Goal: Task Accomplishment & Management: Use online tool/utility

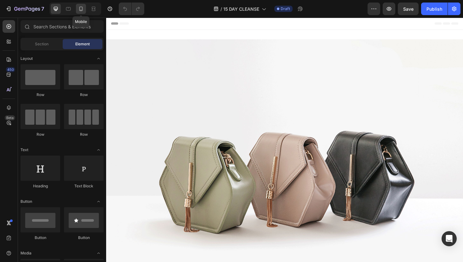
click at [81, 9] on icon at bounding box center [81, 9] width 6 height 6
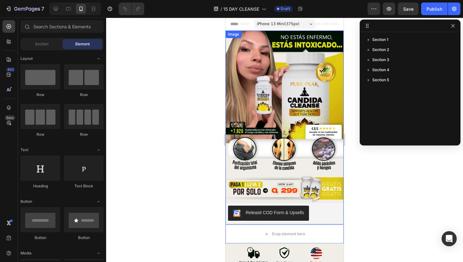
click at [252, 95] on img at bounding box center [284, 128] width 118 height 194
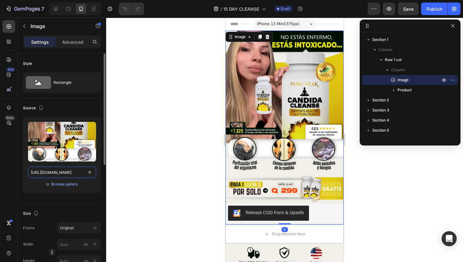
click at [72, 173] on input "[URL][DOMAIN_NAME]" at bounding box center [62, 172] width 68 height 11
paste input "1,q_auto,w_1170/v1756348539/fz1coflvajsnvscxbiim"
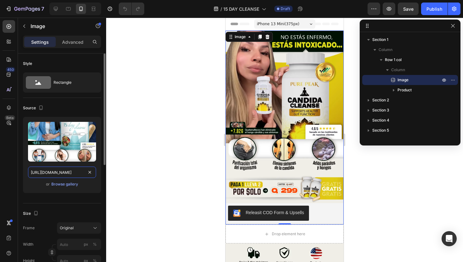
scroll to position [0, 190]
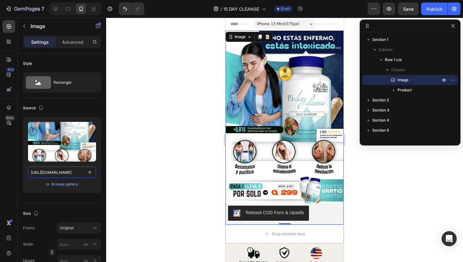
type input "[URL][DOMAIN_NAME]"
click at [178, 155] on div at bounding box center [284, 140] width 357 height 244
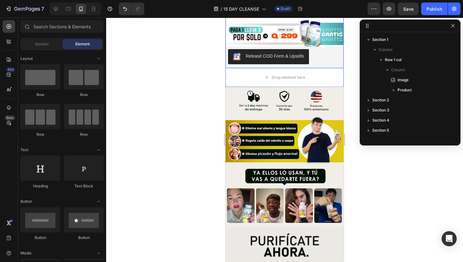
scroll to position [168, 0]
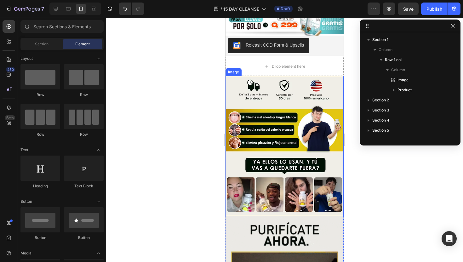
click at [267, 117] on img at bounding box center [284, 146] width 118 height 140
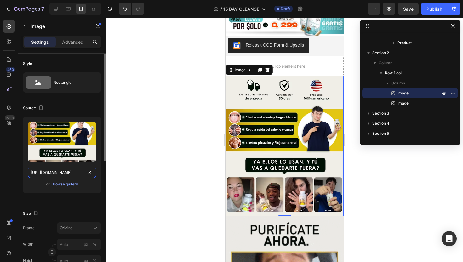
click at [66, 175] on input "[URL][DOMAIN_NAME]" at bounding box center [62, 172] width 68 height 11
paste input "w_600"
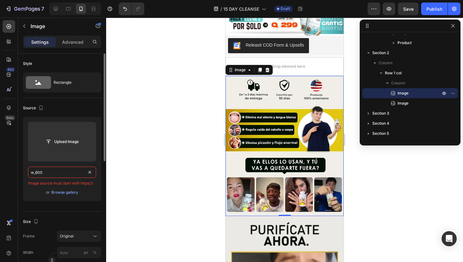
click at [59, 175] on input "w_600" at bounding box center [62, 172] width 68 height 11
paste input "[URL][DOMAIN_NAME]"
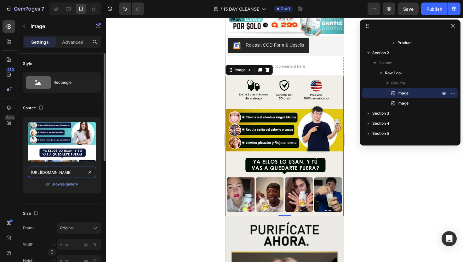
scroll to position [0, 194]
type input "[URL][DOMAIN_NAME]"
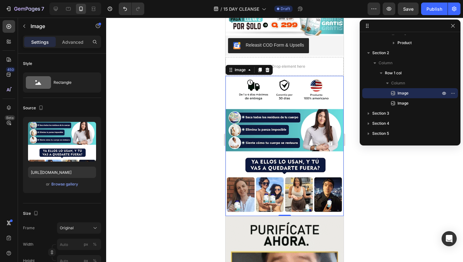
click at [138, 157] on div at bounding box center [284, 140] width 357 height 244
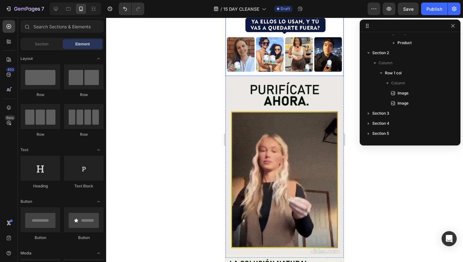
scroll to position [319, 0]
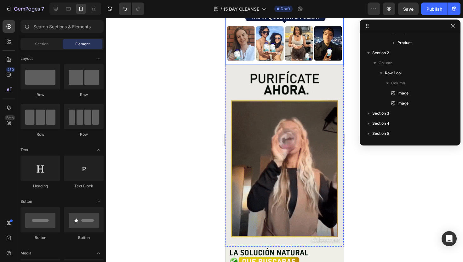
click at [281, 126] on img at bounding box center [284, 156] width 118 height 182
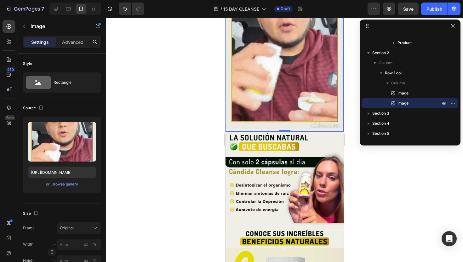
scroll to position [492, 0]
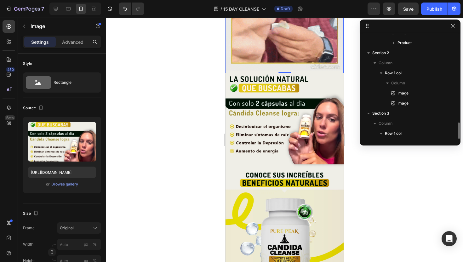
click at [303, 124] on img at bounding box center [284, 118] width 118 height 94
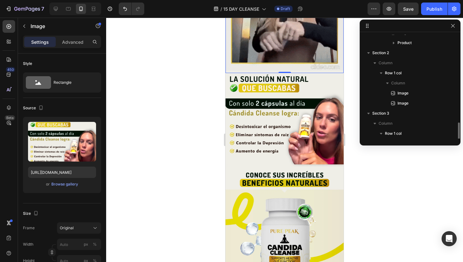
scroll to position [88, 0]
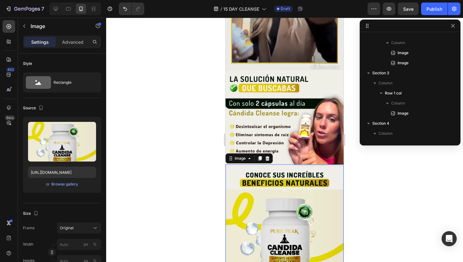
click at [291, 192] on img at bounding box center [284, 229] width 118 height 130
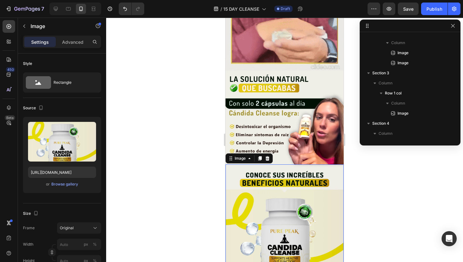
scroll to position [169, 0]
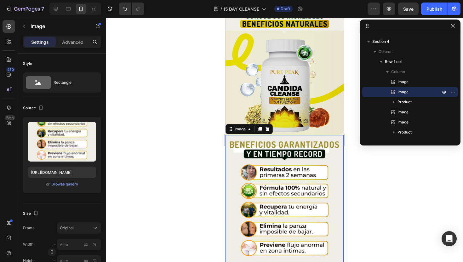
click at [291, 192] on img at bounding box center [284, 225] width 118 height 180
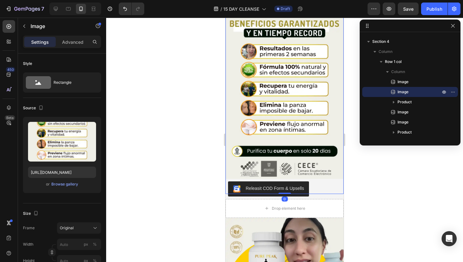
scroll to position [779, 0]
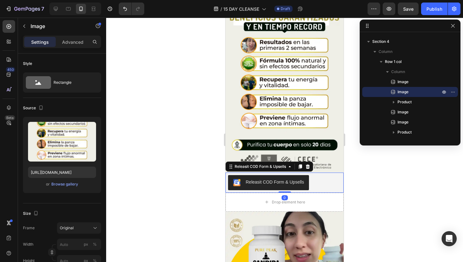
click at [291, 192] on div "Releasit COD Form & Upsells" at bounding box center [284, 183] width 118 height 20
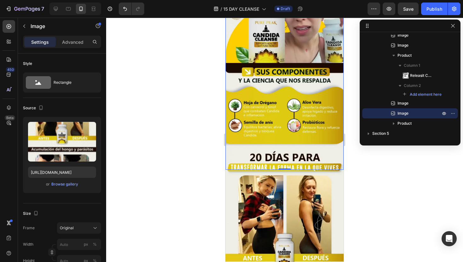
click at [287, 222] on img at bounding box center [284, 263] width 118 height 237
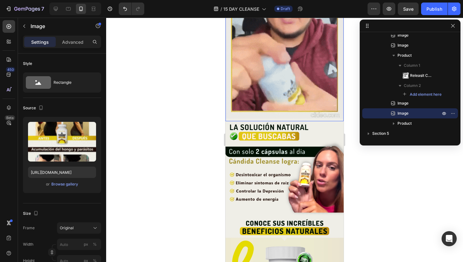
scroll to position [467, 0]
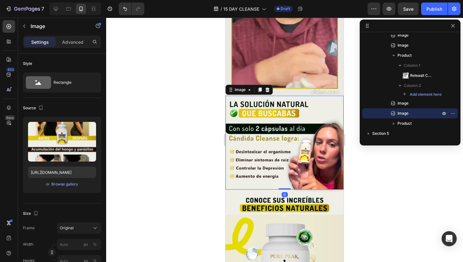
click at [300, 173] on img at bounding box center [284, 143] width 118 height 94
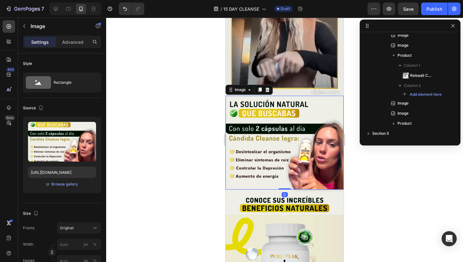
scroll to position [119, 0]
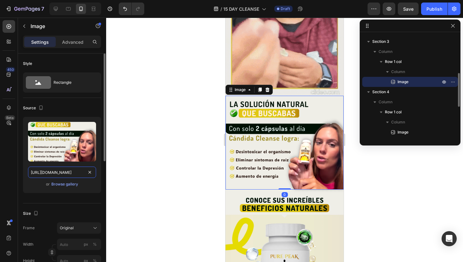
click at [67, 174] on input "[URL][DOMAIN_NAME]" at bounding box center [62, 172] width 68 height 11
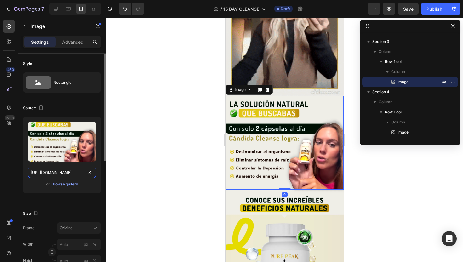
click at [67, 174] on input "[URL][DOMAIN_NAME]" at bounding box center [62, 172] width 68 height 11
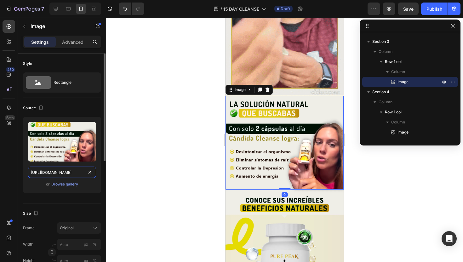
click at [67, 174] on input "[URL][DOMAIN_NAME]" at bounding box center [62, 172] width 68 height 11
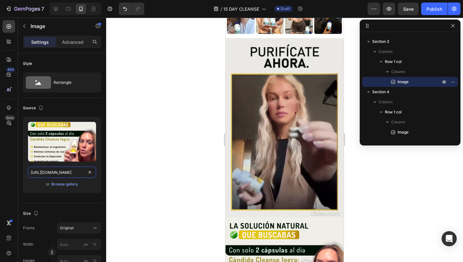
scroll to position [467, 0]
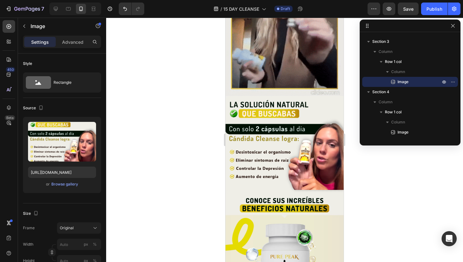
click at [245, 141] on img at bounding box center [284, 143] width 118 height 94
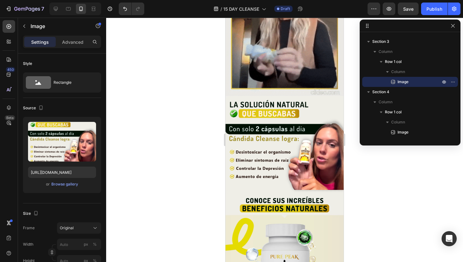
click at [285, 142] on img at bounding box center [284, 143] width 118 height 94
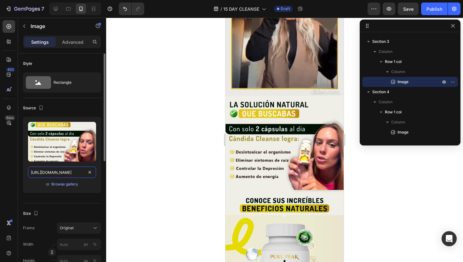
click at [67, 175] on input "[URL][DOMAIN_NAME]" at bounding box center [62, 172] width 68 height 11
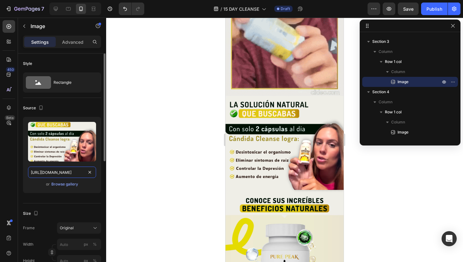
click at [67, 175] on input "[URL][DOMAIN_NAME]" at bounding box center [62, 172] width 68 height 11
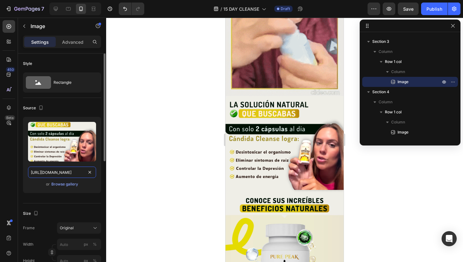
click at [67, 175] on input "[URL][DOMAIN_NAME]" at bounding box center [62, 172] width 68 height 11
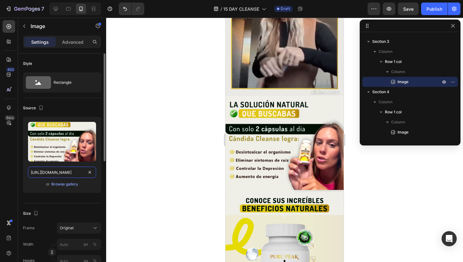
paste input "907549/1756329838-4-100_11zon"
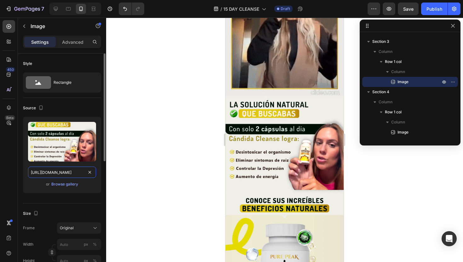
scroll to position [0, 79]
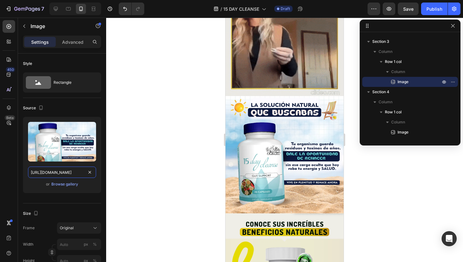
type input "[URL][DOMAIN_NAME]"
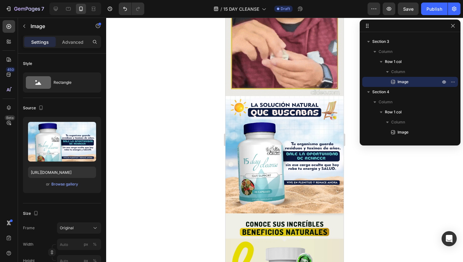
scroll to position [0, 0]
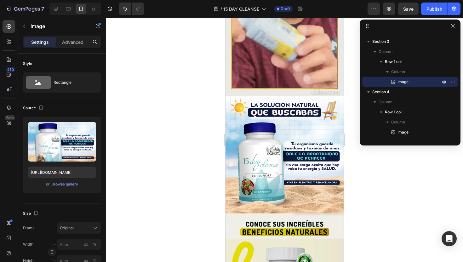
click at [185, 145] on div at bounding box center [284, 140] width 357 height 244
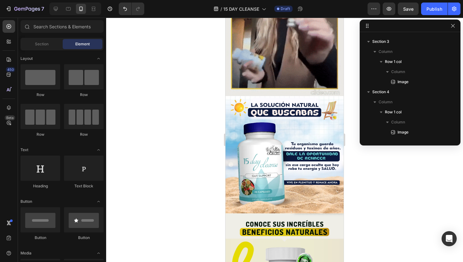
click at [298, 141] on img at bounding box center [284, 154] width 118 height 117
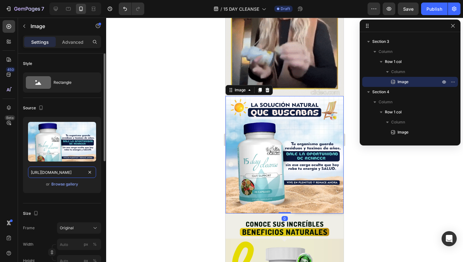
click at [67, 173] on input "[URL][DOMAIN_NAME]" at bounding box center [62, 172] width 68 height 11
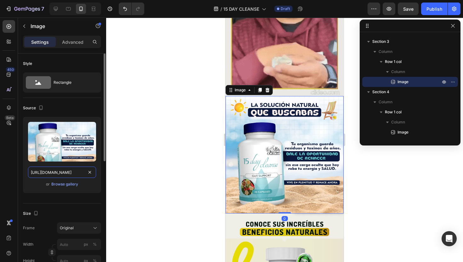
click at [67, 173] on input "[URL][DOMAIN_NAME]" at bounding box center [62, 172] width 68 height 11
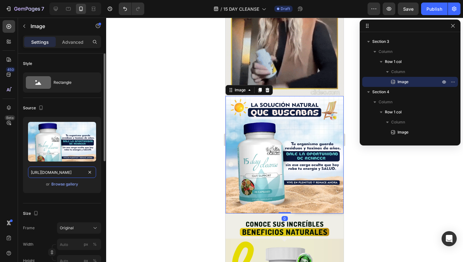
click at [67, 173] on input "[URL][DOMAIN_NAME]" at bounding box center [62, 172] width 68 height 11
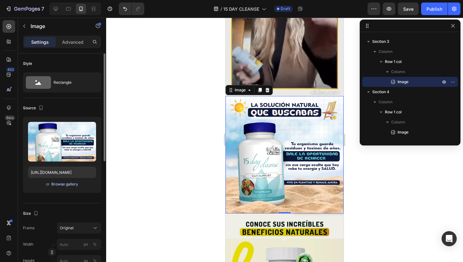
click at [72, 184] on div "Browse gallery" at bounding box center [64, 184] width 27 height 6
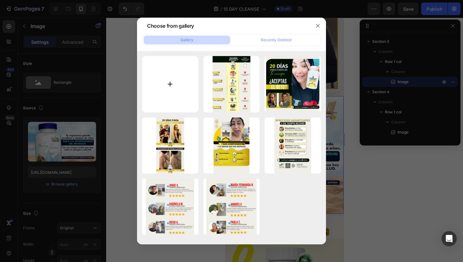
click at [173, 84] on input "file" at bounding box center [170, 84] width 56 height 56
type input "C:\fakepath\1756329838-4-100_11zon_11zon.webp"
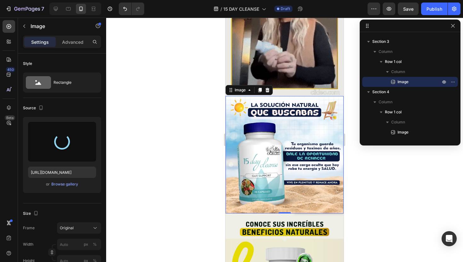
type input "[URL][DOMAIN_NAME]"
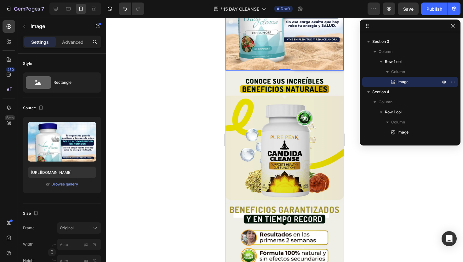
click at [307, 170] on img at bounding box center [284, 136] width 118 height 130
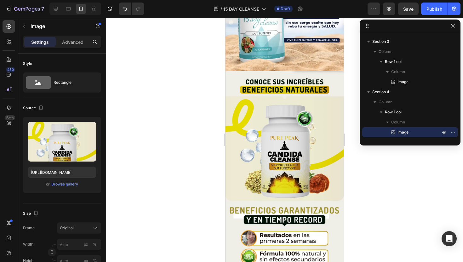
scroll to position [614, 0]
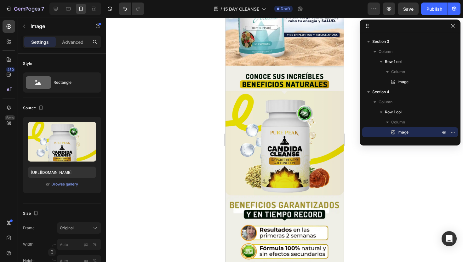
click at [271, 156] on img at bounding box center [284, 131] width 118 height 130
click at [290, 141] on img at bounding box center [284, 131] width 118 height 130
click at [50, 171] on input "[URL][DOMAIN_NAME]" at bounding box center [62, 172] width 68 height 11
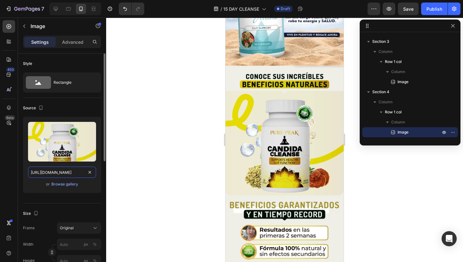
paste input "907549/1756329836-5-100_11zon"
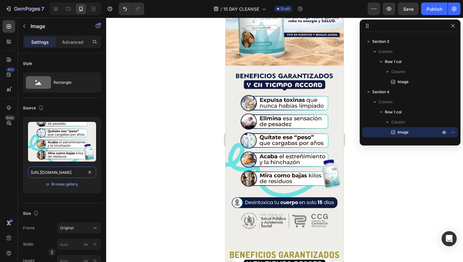
type input "[URL][DOMAIN_NAME]"
click at [163, 140] on div at bounding box center [284, 140] width 357 height 244
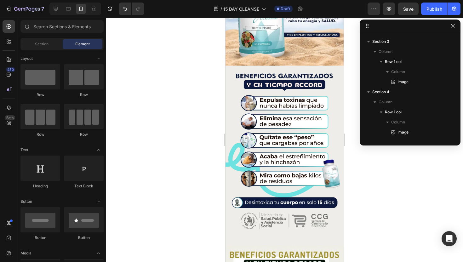
click at [268, 143] on img at bounding box center [284, 156] width 118 height 180
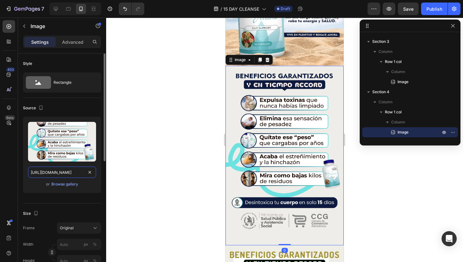
click at [64, 172] on input "[URL][DOMAIN_NAME]" at bounding box center [62, 172] width 68 height 11
click at [71, 185] on div "Browse gallery" at bounding box center [64, 184] width 27 height 6
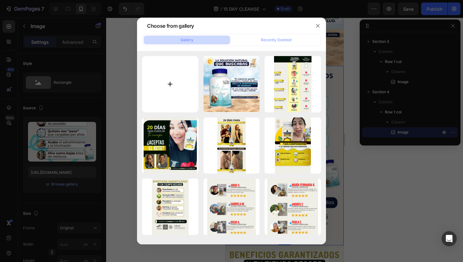
click at [179, 92] on input "file" at bounding box center [170, 84] width 56 height 56
type input "C:\fakepath\1756329836-5-100_11zon_11zon.webp"
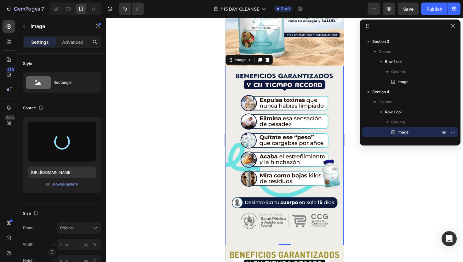
type input "[URL][DOMAIN_NAME]"
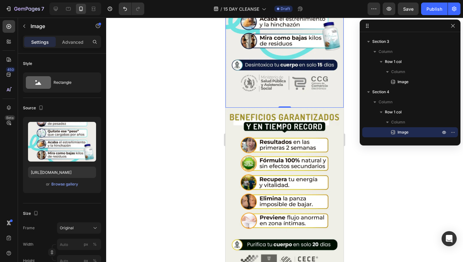
scroll to position [761, 0]
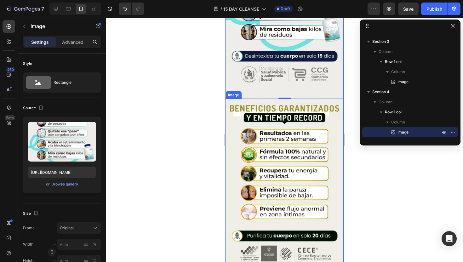
click at [298, 139] on img at bounding box center [284, 189] width 118 height 180
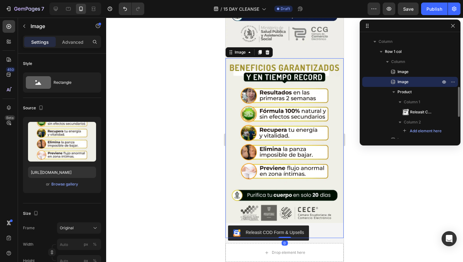
scroll to position [802, 0]
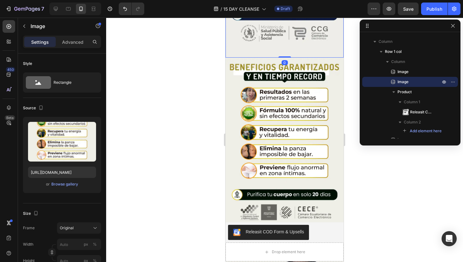
click at [287, 106] on img at bounding box center [284, 148] width 118 height 180
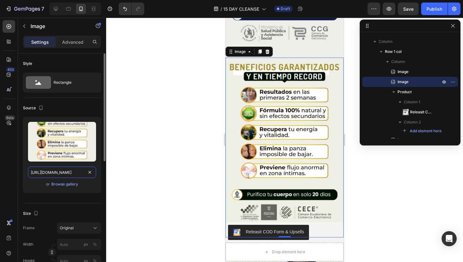
click at [72, 171] on input "[URL][DOMAIN_NAME]" at bounding box center [62, 172] width 68 height 11
paste input "[DOMAIN_NAME][URL]"
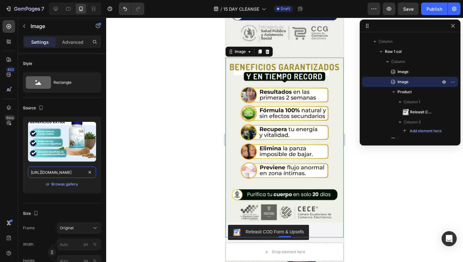
type input "[URL][DOMAIN_NAME]"
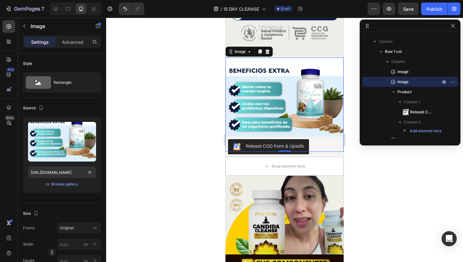
click at [171, 139] on div at bounding box center [284, 140] width 357 height 244
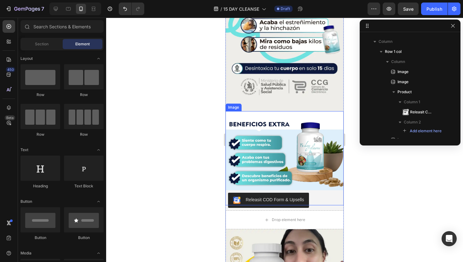
scroll to position [630, 0]
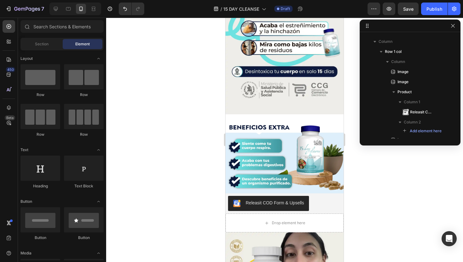
click at [293, 148] on img at bounding box center [284, 161] width 118 height 94
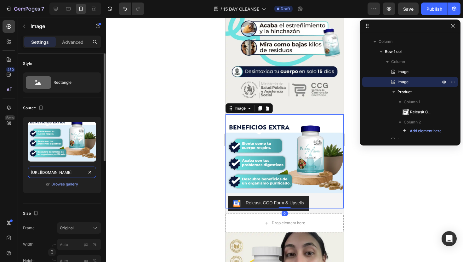
click at [68, 171] on input "[URL][DOMAIN_NAME]" at bounding box center [62, 172] width 68 height 11
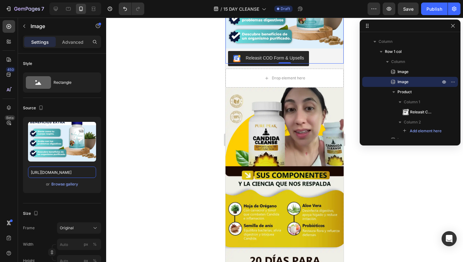
scroll to position [776, 0]
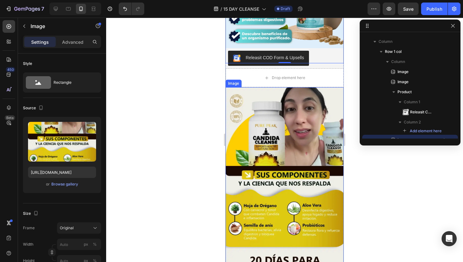
click at [292, 147] on img at bounding box center [284, 179] width 118 height 185
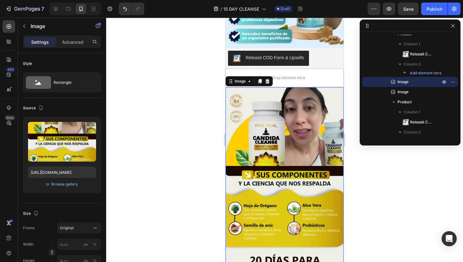
click at [240, 124] on img at bounding box center [284, 179] width 118 height 185
click at [61, 171] on input "[URL][DOMAIN_NAME]" at bounding box center [62, 172] width 68 height 11
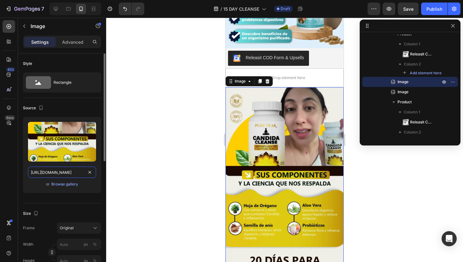
paste input "[DOMAIN_NAME][URL]"
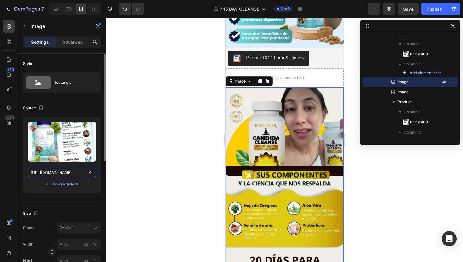
scroll to position [0, 79]
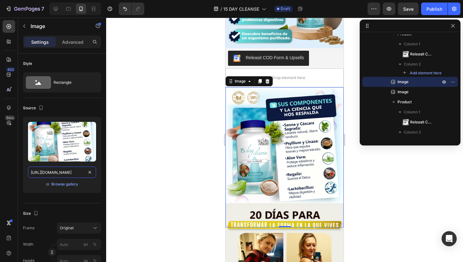
type input "[URL][DOMAIN_NAME]"
click at [157, 141] on div at bounding box center [284, 140] width 357 height 244
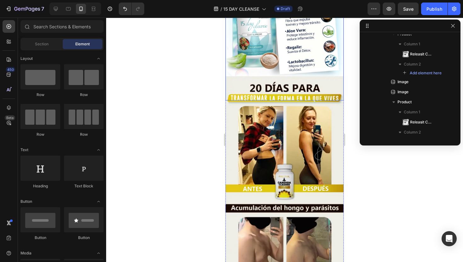
scroll to position [914, 0]
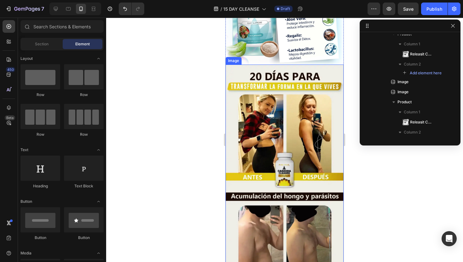
click at [262, 107] on img at bounding box center [284, 183] width 118 height 237
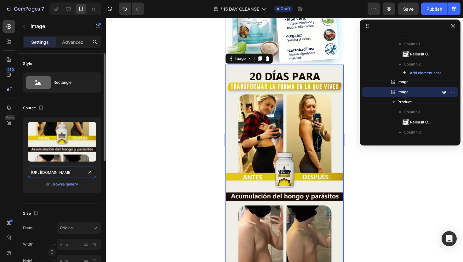
click at [62, 173] on input "[URL][DOMAIN_NAME]" at bounding box center [62, 172] width 68 height 11
paste input "[DOMAIN_NAME][URL]"
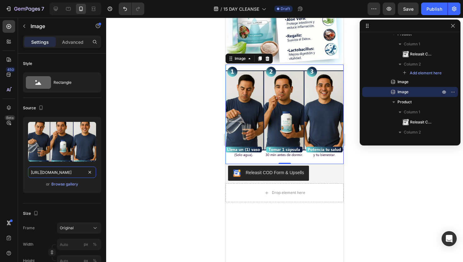
type input "[URL][DOMAIN_NAME]"
click at [164, 134] on div at bounding box center [284, 140] width 357 height 244
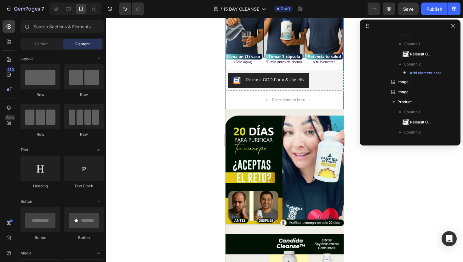
scroll to position [1015, 0]
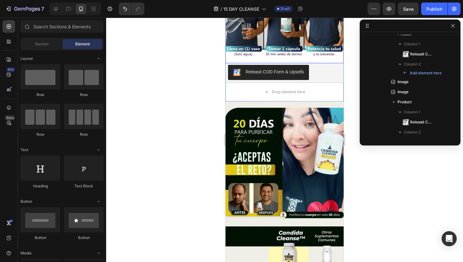
click at [263, 144] on img at bounding box center [284, 163] width 118 height 125
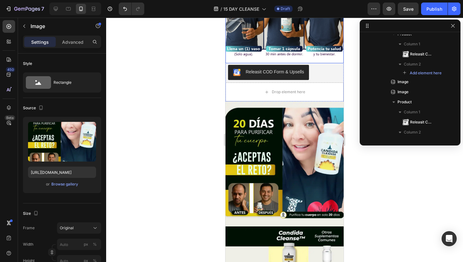
scroll to position [346, 0]
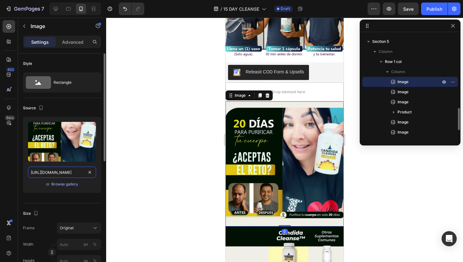
click at [62, 170] on input "[URL][DOMAIN_NAME]" at bounding box center [62, 172] width 68 height 11
paste input "[DOMAIN_NAME][URL]"
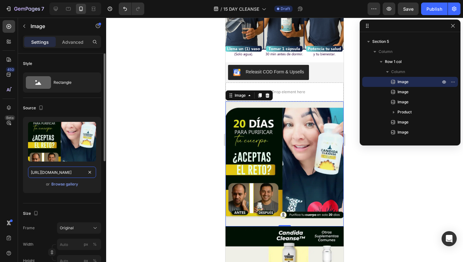
scroll to position [0, 79]
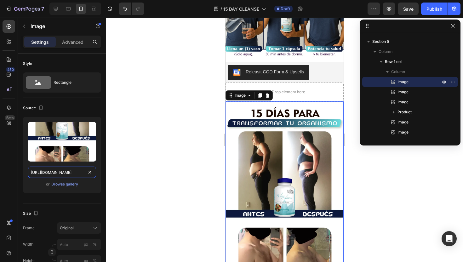
type input "[URL][DOMAIN_NAME]"
click at [145, 148] on div at bounding box center [284, 140] width 357 height 244
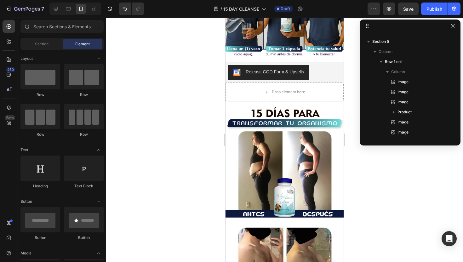
click at [296, 140] on img at bounding box center [284, 219] width 118 height 237
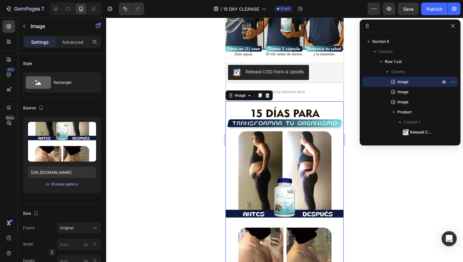
click at [258, 164] on img at bounding box center [284, 219] width 118 height 237
click at [68, 175] on input "[URL][DOMAIN_NAME]" at bounding box center [62, 172] width 68 height 11
click at [149, 158] on div at bounding box center [284, 140] width 357 height 244
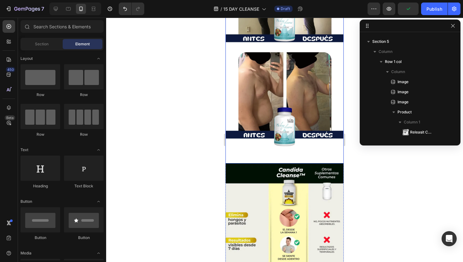
scroll to position [1205, 0]
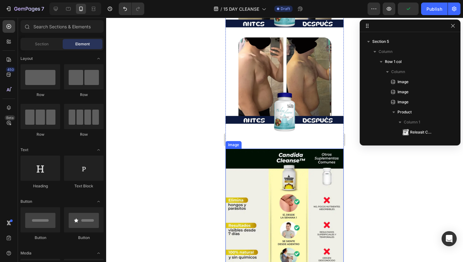
click at [248, 174] on img at bounding box center [284, 237] width 118 height 177
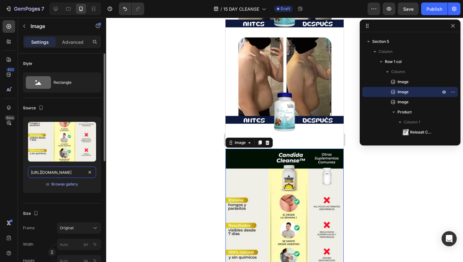
click at [59, 175] on input "[URL][DOMAIN_NAME]" at bounding box center [62, 172] width 68 height 11
paste input "[DOMAIN_NAME][URL]"
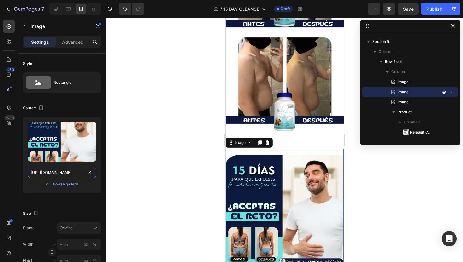
type input "[URL][DOMAIN_NAME]"
click at [170, 143] on div at bounding box center [284, 140] width 357 height 244
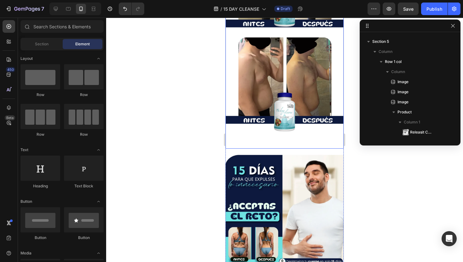
click at [313, 113] on img at bounding box center [284, 29] width 118 height 237
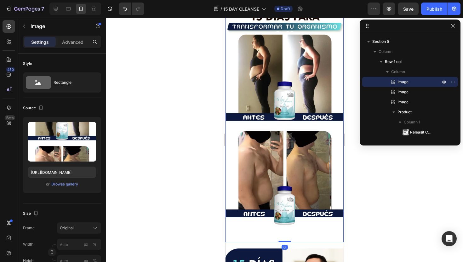
scroll to position [1107, 0]
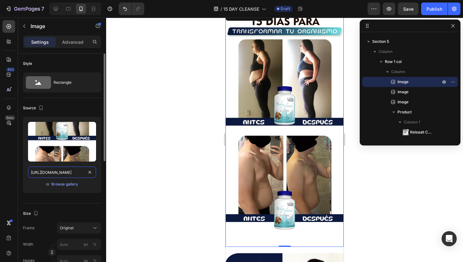
click at [52, 172] on input "[URL][DOMAIN_NAME]" at bounding box center [62, 172] width 68 height 11
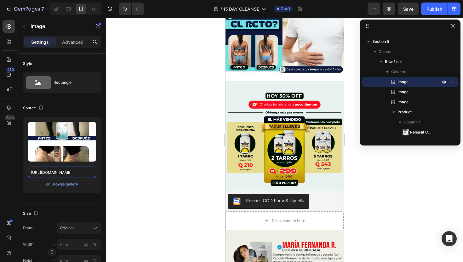
scroll to position [1398, 0]
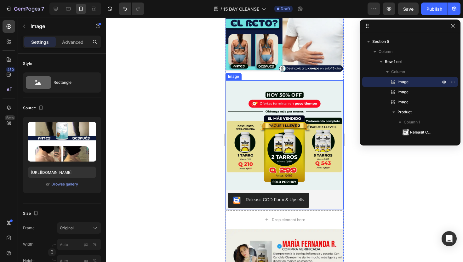
click at [294, 151] on img at bounding box center [284, 144] width 118 height 129
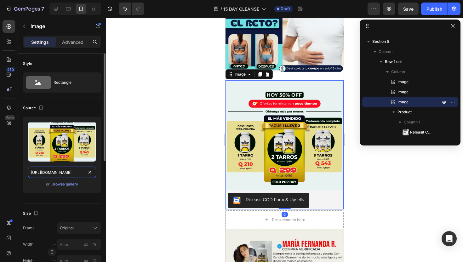
click at [73, 170] on input "[URL][DOMAIN_NAME]" at bounding box center [62, 172] width 68 height 11
paste input "907549/1756329824-11-100_11zon"
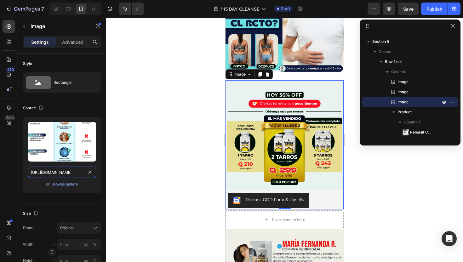
scroll to position [0, 80]
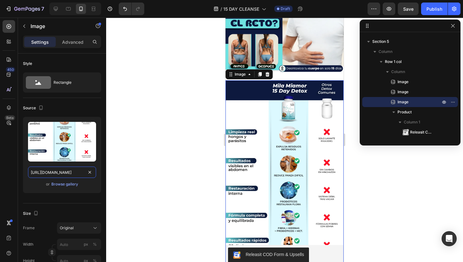
type input "[URL][DOMAIN_NAME]"
click at [190, 122] on div at bounding box center [284, 140] width 357 height 244
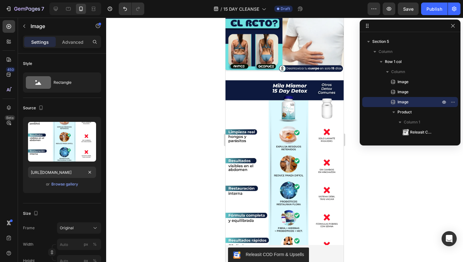
scroll to position [0, 0]
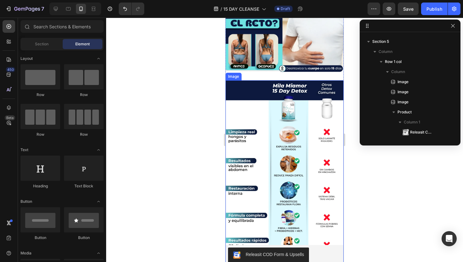
click at [280, 121] on img at bounding box center [284, 172] width 118 height 184
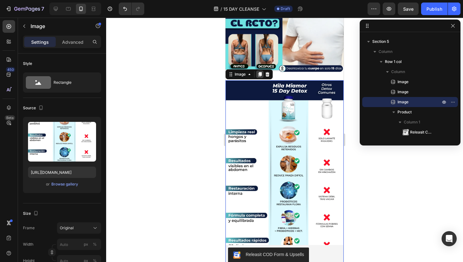
click at [260, 76] on icon at bounding box center [259, 74] width 5 height 5
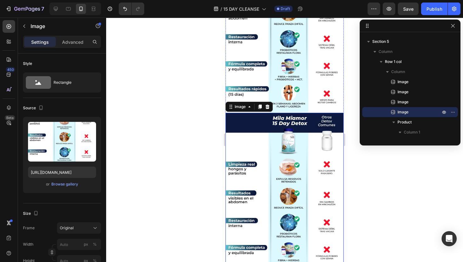
scroll to position [1571, 0]
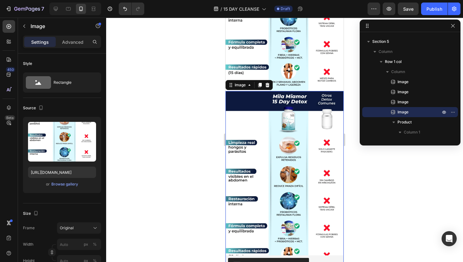
click at [281, 152] on img at bounding box center [284, 183] width 118 height 184
click at [66, 174] on input "[URL][DOMAIN_NAME]" at bounding box center [62, 172] width 68 height 11
paste input "2-12"
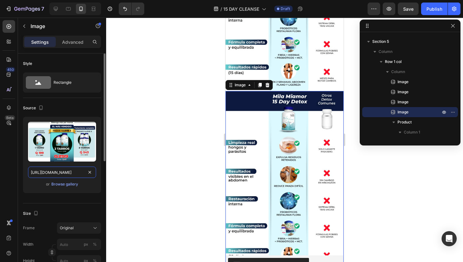
scroll to position [0, 80]
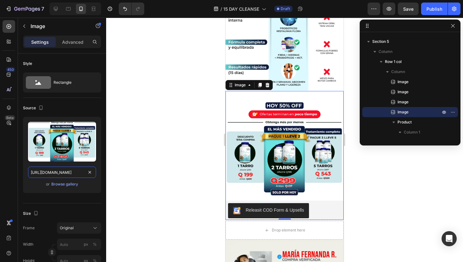
type input "[URL][DOMAIN_NAME]"
click at [194, 132] on div at bounding box center [284, 140] width 357 height 244
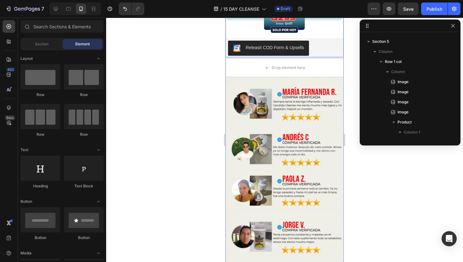
scroll to position [1742, 0]
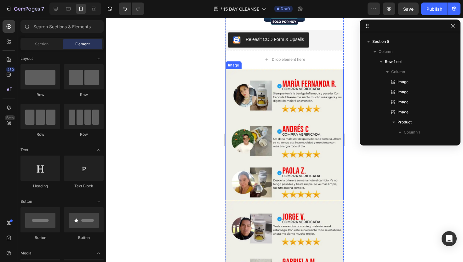
click at [268, 123] on img at bounding box center [284, 134] width 118 height 131
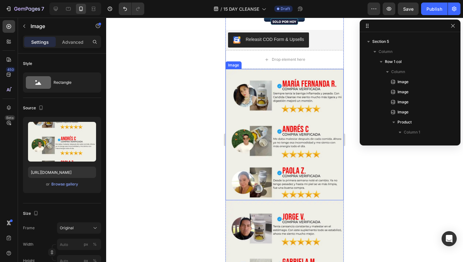
scroll to position [434, 0]
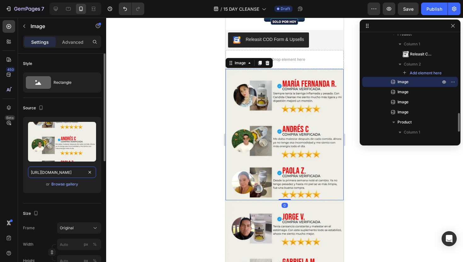
click at [59, 171] on input "[URL][DOMAIN_NAME]" at bounding box center [62, 172] width 68 height 11
paste input "[DOMAIN_NAME][URL]"
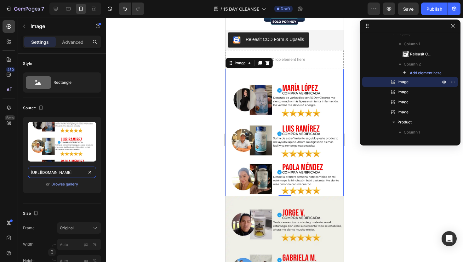
type input "[URL][DOMAIN_NAME]"
click at [161, 140] on div at bounding box center [284, 140] width 357 height 244
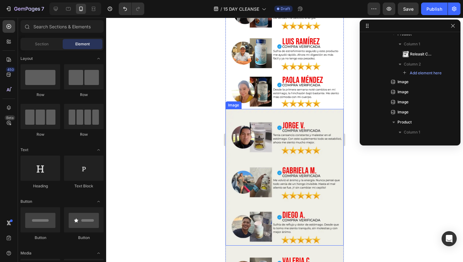
scroll to position [1860, 0]
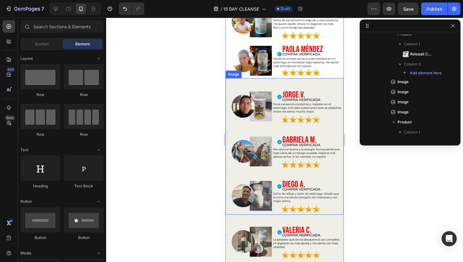
click at [298, 135] on img at bounding box center [284, 146] width 118 height 137
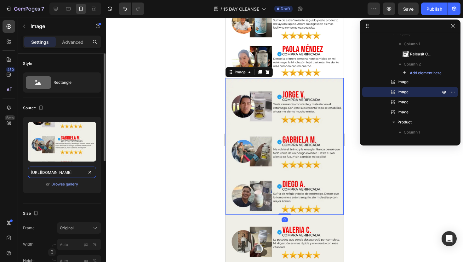
click at [68, 174] on input "[URL][DOMAIN_NAME]" at bounding box center [62, 172] width 68 height 11
paste input "[DOMAIN_NAME][URL]"
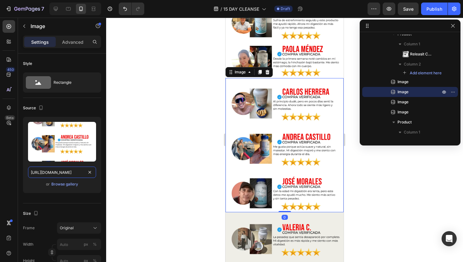
type input "[URL][DOMAIN_NAME]"
click at [176, 138] on div at bounding box center [284, 140] width 357 height 244
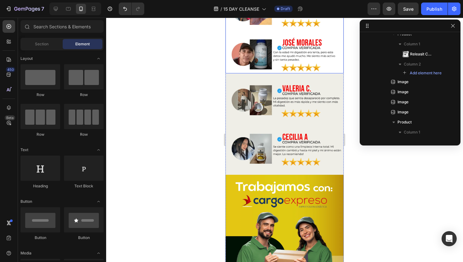
scroll to position [1998, 0]
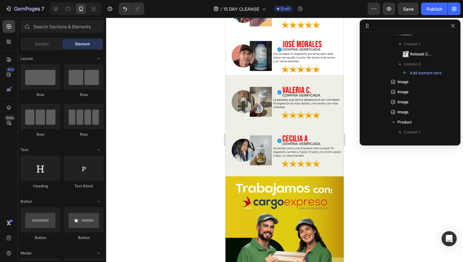
click at [265, 136] on img at bounding box center [284, 125] width 118 height 101
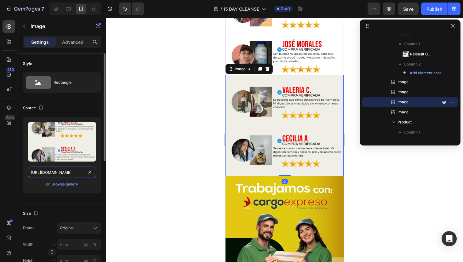
click at [54, 174] on input "[URL][DOMAIN_NAME]" at bounding box center [62, 172] width 68 height 11
paste input "907549/1756329814-15-100_11zon"
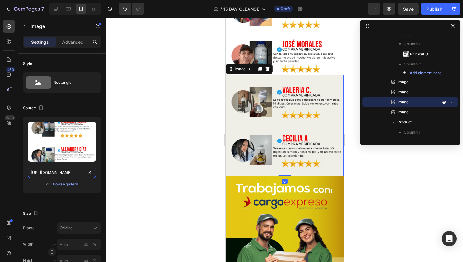
type input "[URL][DOMAIN_NAME]"
click at [160, 151] on div at bounding box center [284, 140] width 357 height 244
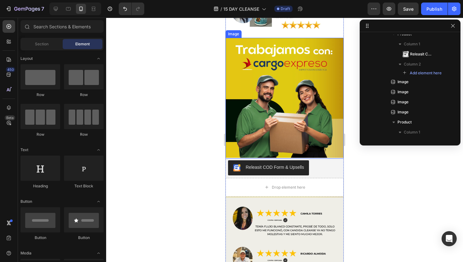
scroll to position [2150, 0]
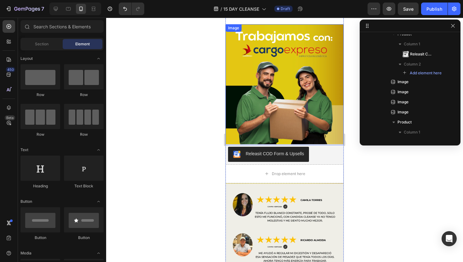
click at [293, 101] on img at bounding box center [284, 84] width 118 height 121
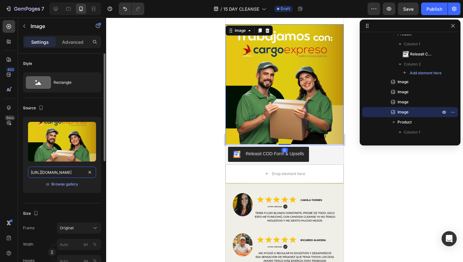
click at [68, 172] on input "[URL][DOMAIN_NAME]" at bounding box center [62, 172] width 68 height 11
paste input "907549/1756329812-16-100_11zon"
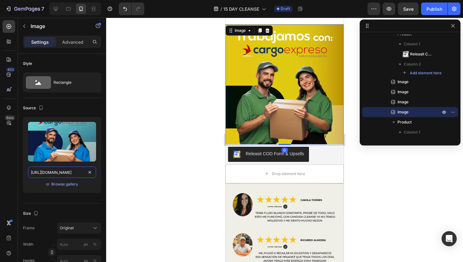
type input "[URL][DOMAIN_NAME]"
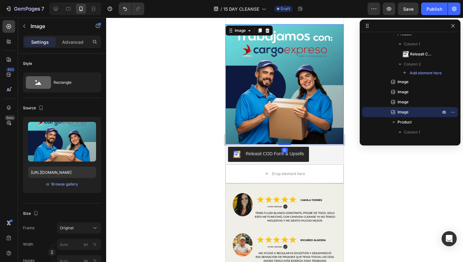
click at [171, 155] on div at bounding box center [284, 140] width 357 height 244
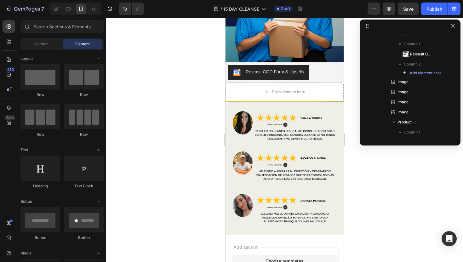
scroll to position [2177, 0]
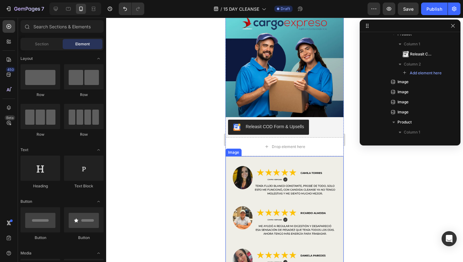
click at [280, 170] on img at bounding box center [284, 222] width 118 height 133
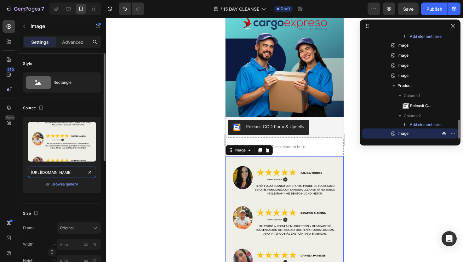
click at [68, 173] on input "[URL][DOMAIN_NAME]" at bounding box center [62, 172] width 68 height 11
paste input "907549/1756329792-18-100_11zon"
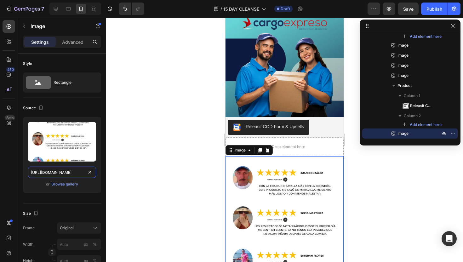
type input "[URL][DOMAIN_NAME]"
click at [170, 161] on div at bounding box center [284, 140] width 357 height 244
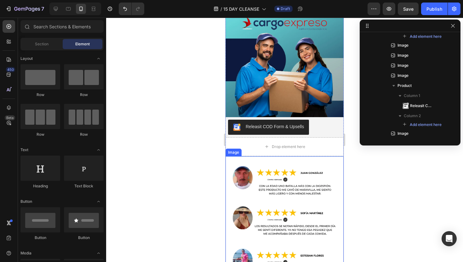
click at [277, 167] on img at bounding box center [284, 222] width 118 height 133
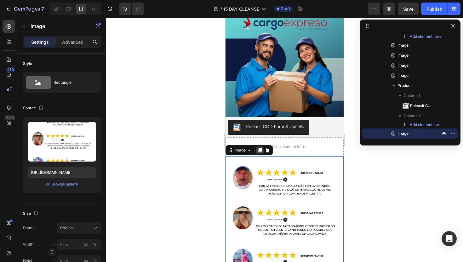
click at [260, 148] on icon at bounding box center [259, 150] width 5 height 5
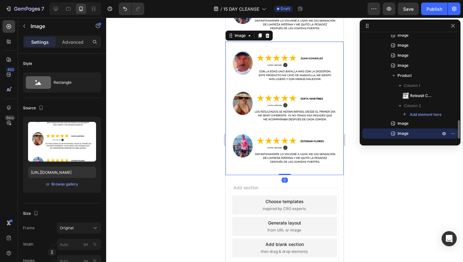
scroll to position [2427, 0]
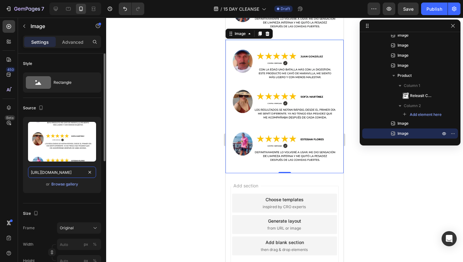
click at [49, 169] on input "[URL][DOMAIN_NAME]" at bounding box center [62, 172] width 68 height 11
paste input "89-19"
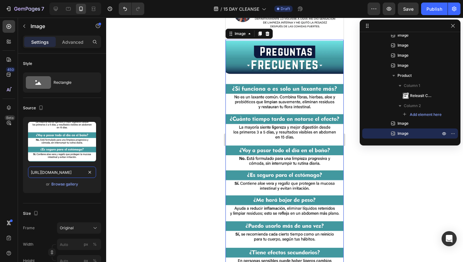
type input "[URL][DOMAIN_NAME]"
click at [149, 130] on div at bounding box center [284, 140] width 357 height 244
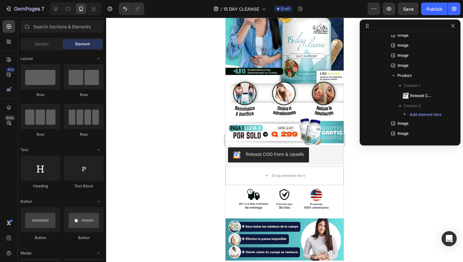
scroll to position [0, 0]
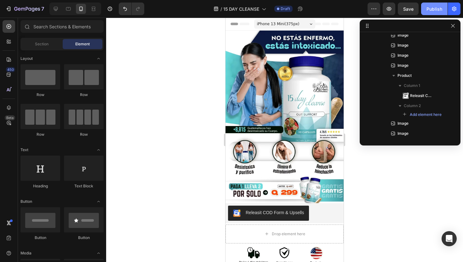
click at [432, 11] on div "Publish" at bounding box center [434, 9] width 16 height 7
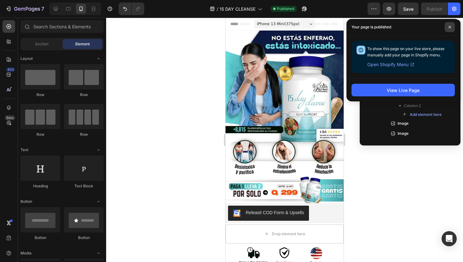
click at [450, 26] on icon at bounding box center [449, 27] width 3 height 3
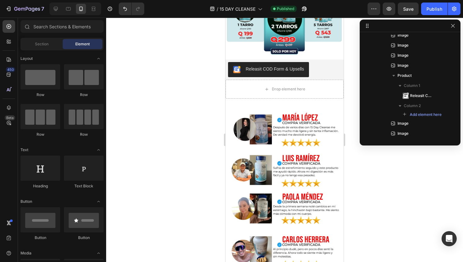
scroll to position [1848, 0]
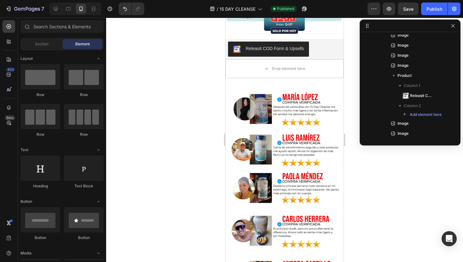
click at [261, 142] on img at bounding box center [284, 141] width 118 height 127
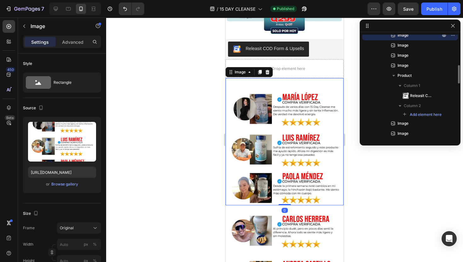
scroll to position [434, 0]
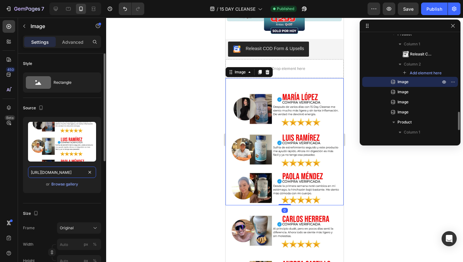
click at [70, 169] on input "[URL][DOMAIN_NAME]" at bounding box center [62, 172] width 68 height 11
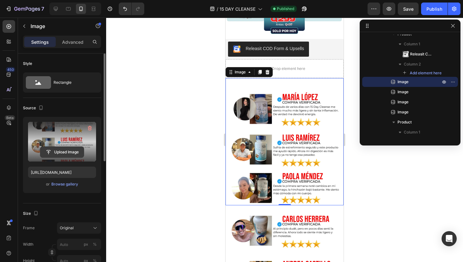
click at [74, 154] on input "file" at bounding box center [61, 152] width 43 height 11
click at [125, 9] on icon "Undo/Redo" at bounding box center [125, 9] width 6 height 6
click at [123, 9] on icon "Undo/Redo" at bounding box center [125, 9] width 6 height 6
click at [138, 10] on icon "Undo/Redo" at bounding box center [138, 9] width 6 height 6
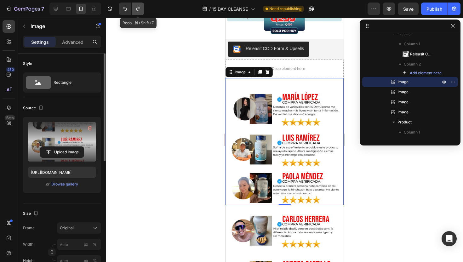
click at [138, 10] on icon "Undo/Redo" at bounding box center [138, 9] width 6 height 6
click at [124, 8] on icon "Undo/Redo" at bounding box center [125, 9] width 4 height 4
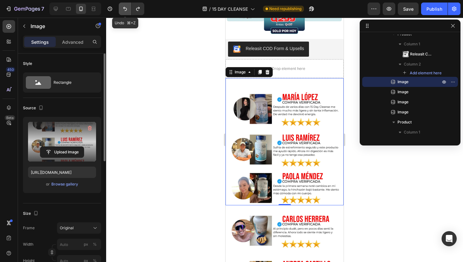
click at [124, 8] on icon "Undo/Redo" at bounding box center [125, 9] width 4 height 4
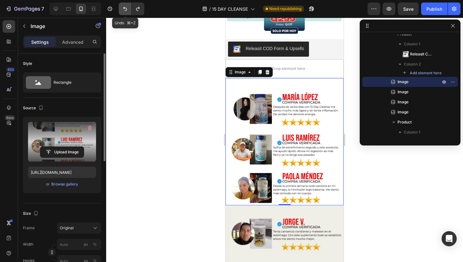
click at [124, 8] on icon "Undo/Redo" at bounding box center [125, 9] width 4 height 4
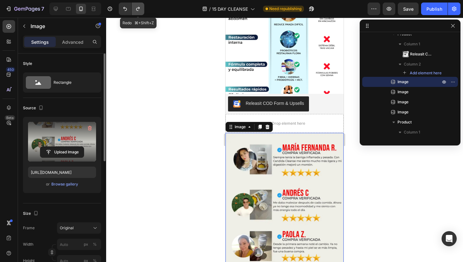
click at [136, 10] on icon "Undo/Redo" at bounding box center [138, 9] width 6 height 6
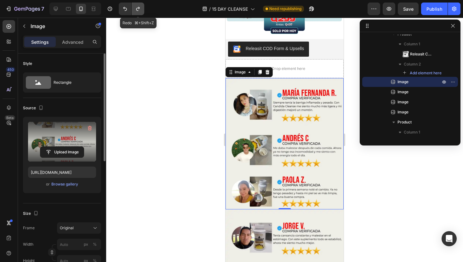
click at [136, 10] on icon "Undo/Redo" at bounding box center [138, 9] width 6 height 6
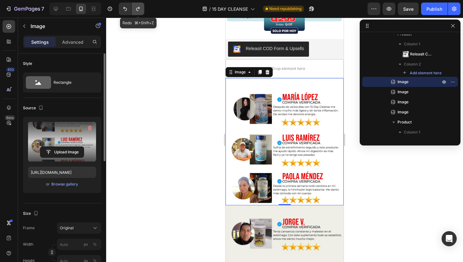
click at [136, 10] on icon "Undo/Redo" at bounding box center [138, 9] width 6 height 6
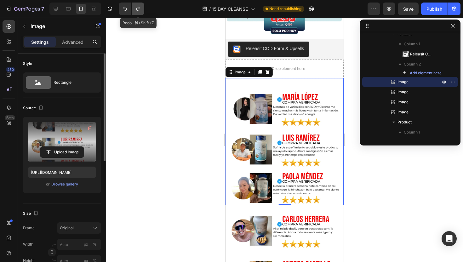
click at [136, 10] on icon "Undo/Redo" at bounding box center [138, 9] width 6 height 6
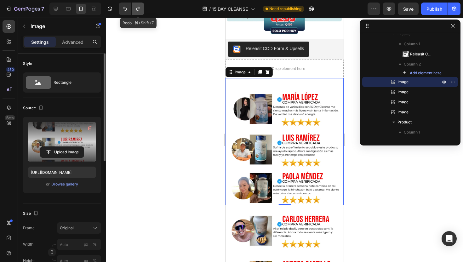
click at [136, 10] on icon "Undo/Redo" at bounding box center [138, 9] width 6 height 6
click at [127, 10] on icon "Undo/Redo" at bounding box center [125, 9] width 6 height 6
type input "[URL][DOMAIN_NAME]"
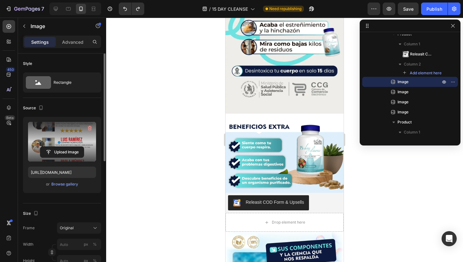
scroll to position [0, 0]
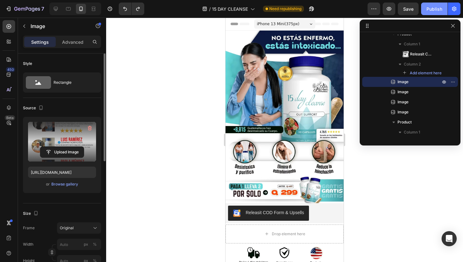
click at [429, 10] on div "Publish" at bounding box center [434, 9] width 16 height 7
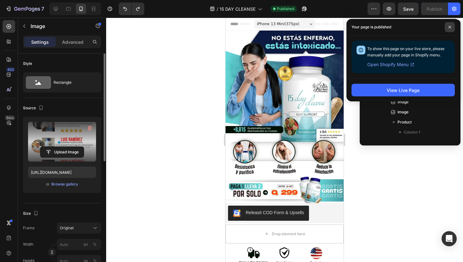
click at [448, 26] on span at bounding box center [450, 27] width 10 height 10
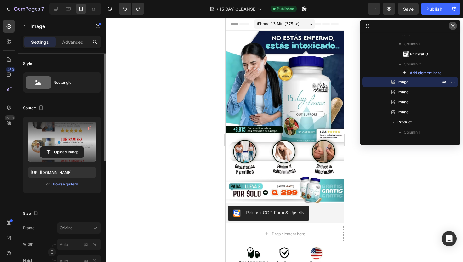
click at [453, 26] on icon "button" at bounding box center [452, 25] width 3 height 3
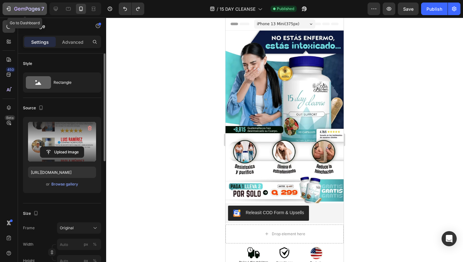
click at [11, 7] on icon "button" at bounding box center [8, 9] width 6 height 6
